Goal: Find specific page/section: Find specific page/section

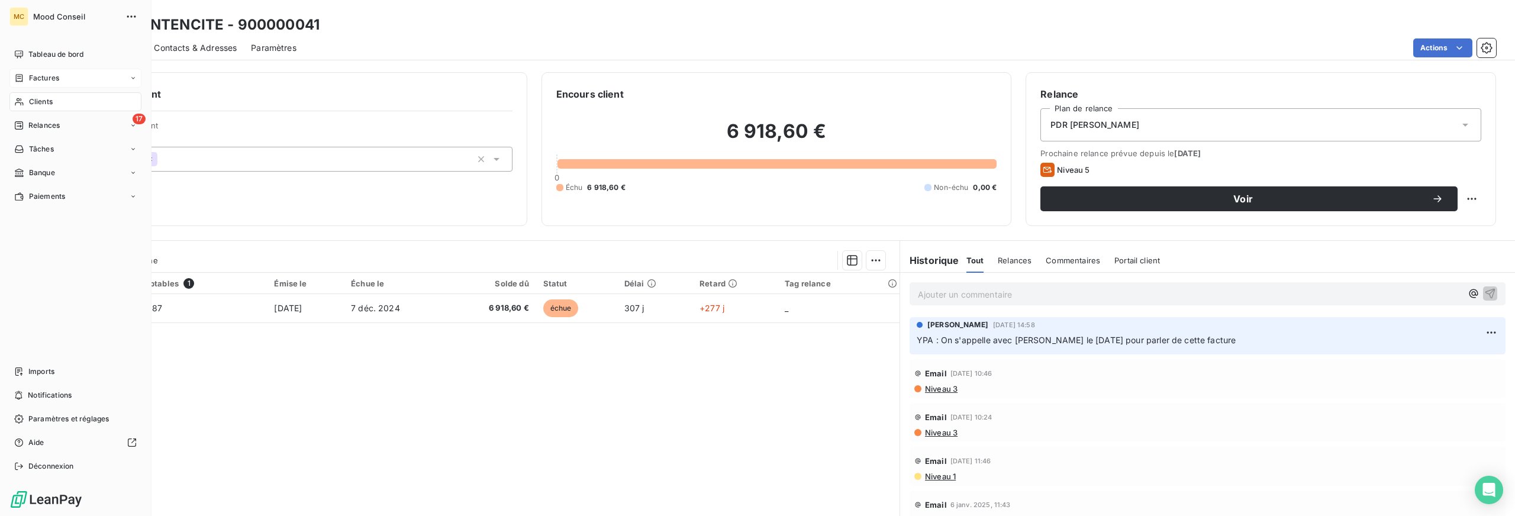
click at [81, 79] on div "Factures" at bounding box center [75, 78] width 132 height 19
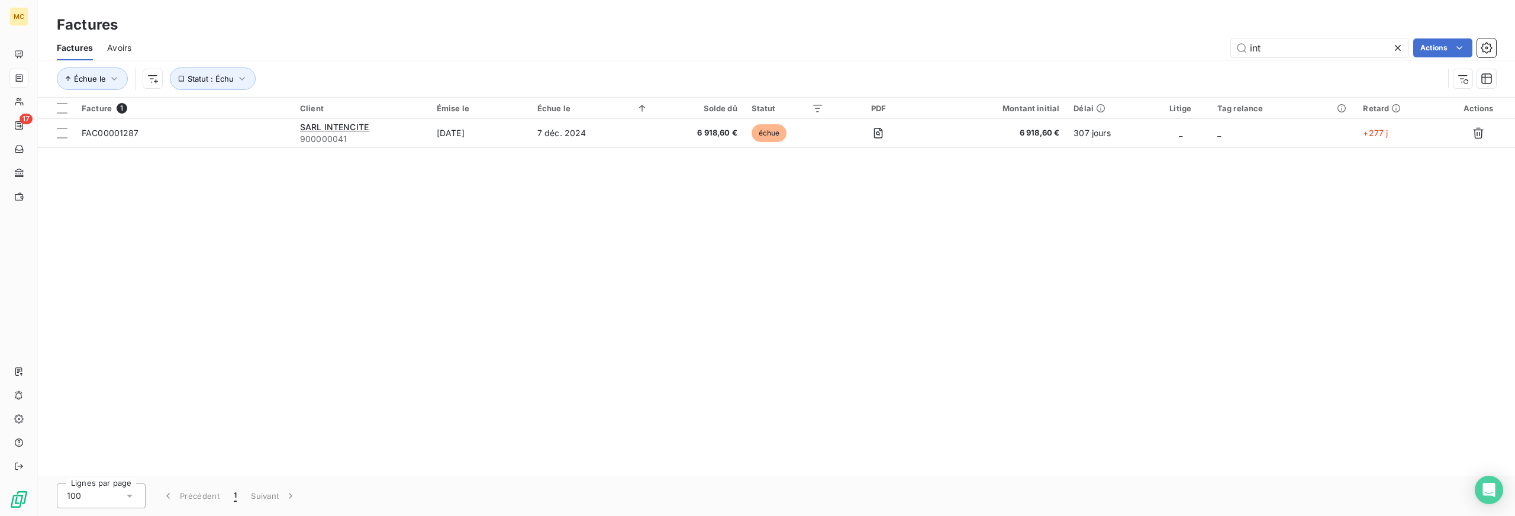
click at [1401, 47] on icon at bounding box center [1398, 48] width 12 height 12
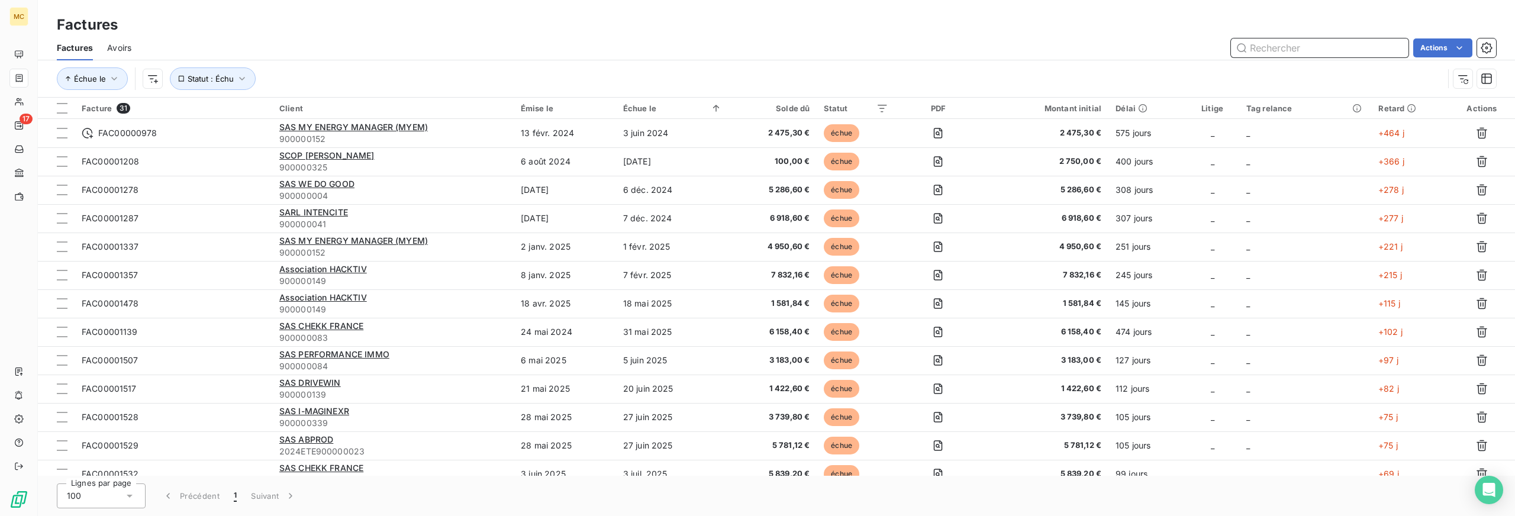
click at [1306, 47] on input "text" at bounding box center [1320, 47] width 178 height 19
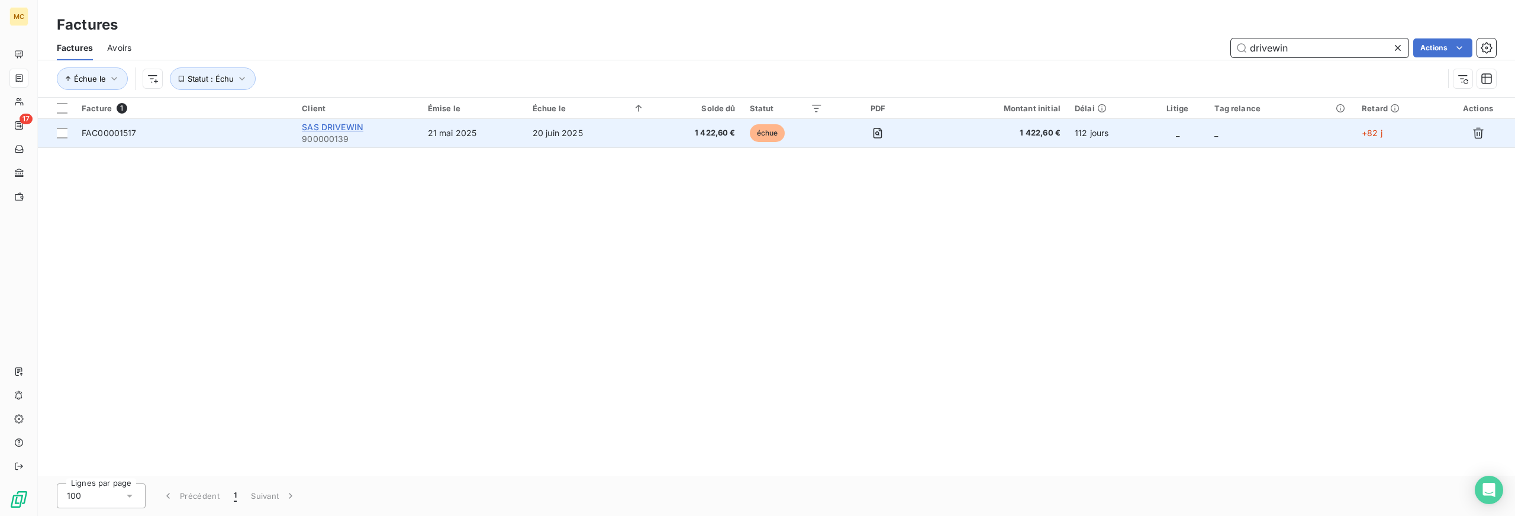
type input "drivewin"
click at [353, 127] on span "SAS DRIVEWIN" at bounding box center [333, 127] width 62 height 10
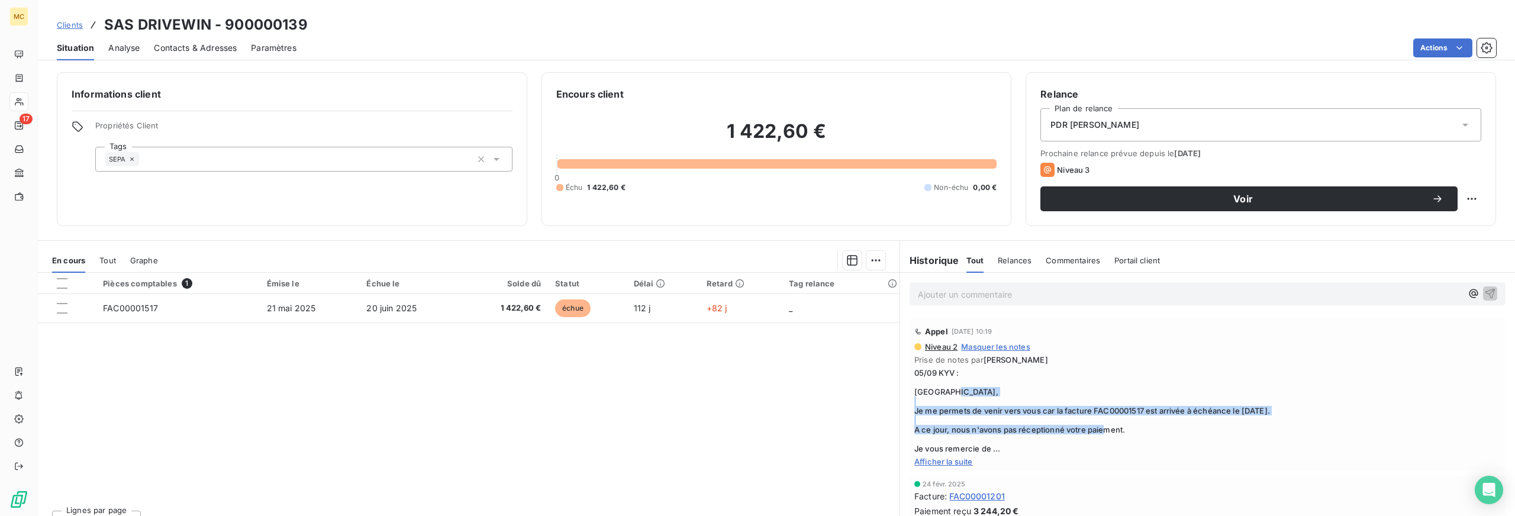
drag, startPoint x: 1012, startPoint y: 400, endPoint x: 1170, endPoint y: 435, distance: 161.2
click at [1170, 435] on span "05/09 KYV : [GEOGRAPHIC_DATA], Je me permets de venir vers vous car la facture …" at bounding box center [1207, 410] width 586 height 85
drag, startPoint x: 1164, startPoint y: 434, endPoint x: 980, endPoint y: 420, distance: 184.6
click at [1164, 434] on span "05/09 KYV : [GEOGRAPHIC_DATA], Je me permets de venir vers vous car la facture …" at bounding box center [1207, 410] width 586 height 85
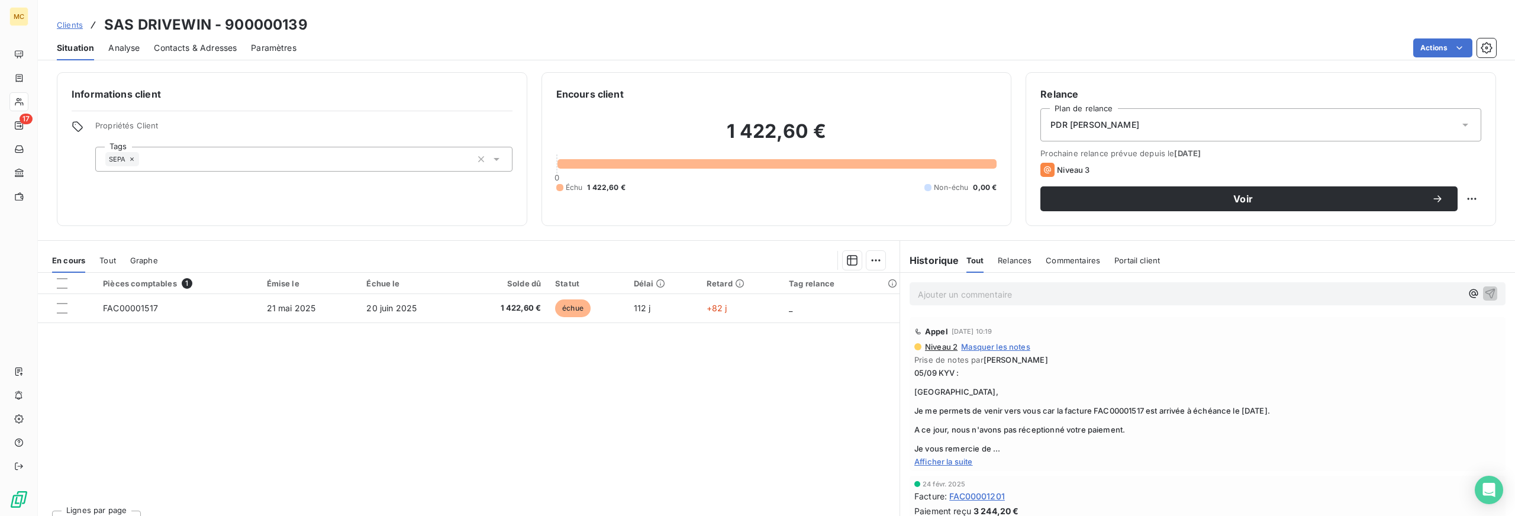
click at [771, 418] on div "Pièces comptables 1 Émise le Échue le Solde dû Statut Délai Retard Tag relance …" at bounding box center [469, 387] width 862 height 228
click at [209, 49] on span "Contacts & Adresses" at bounding box center [195, 48] width 83 height 12
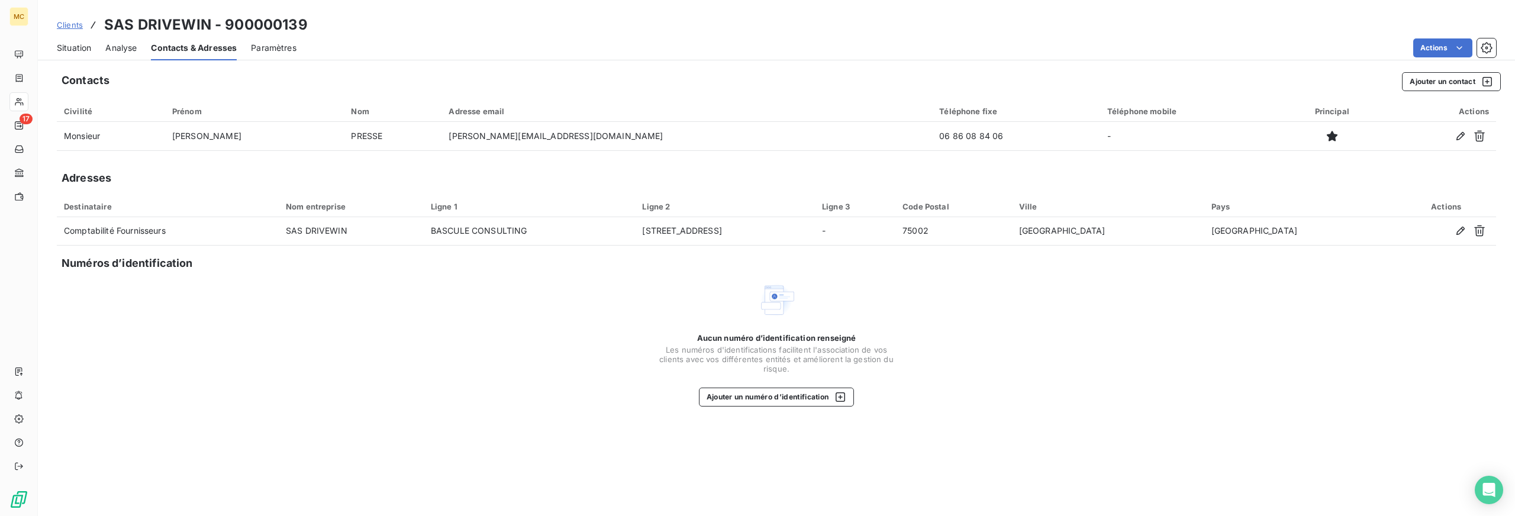
click at [67, 41] on div "Situation" at bounding box center [74, 48] width 34 height 25
